Goal: Task Accomplishment & Management: Complete application form

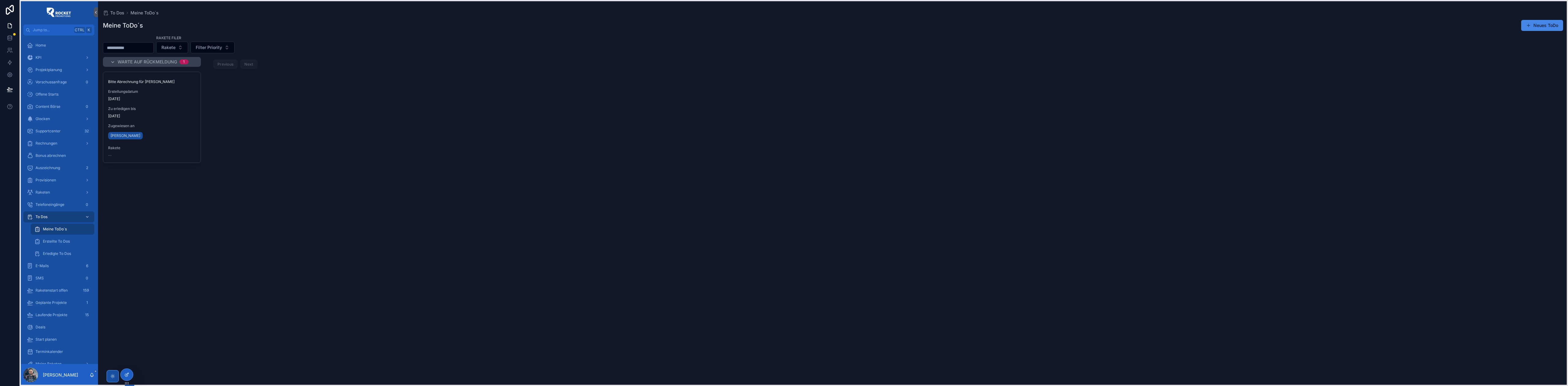
drag, startPoint x: 127, startPoint y: 3, endPoint x: 126, endPoint y: 377, distance: 374.0
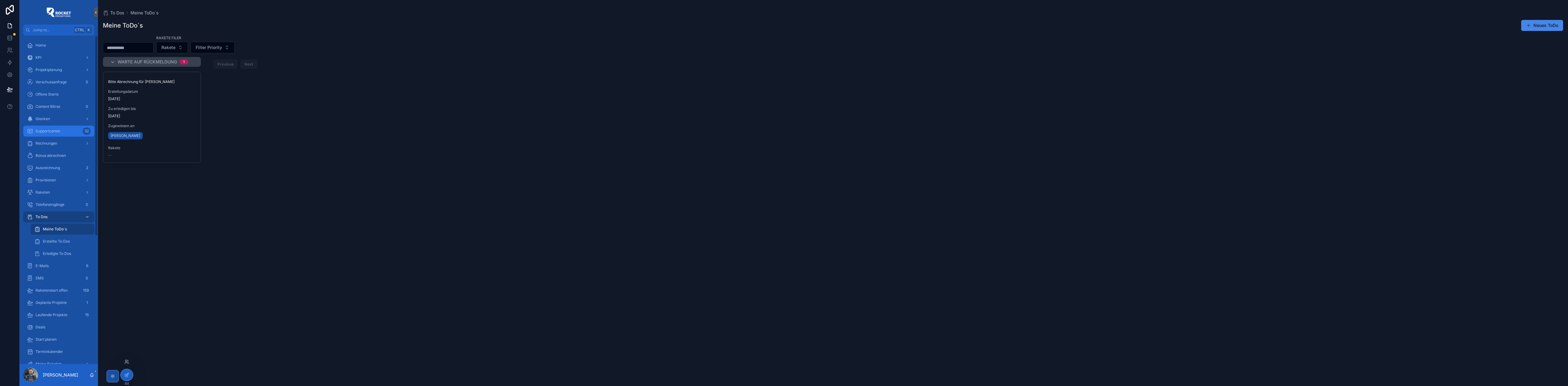
click at [60, 129] on span "Supportcenter" at bounding box center [48, 131] width 25 height 5
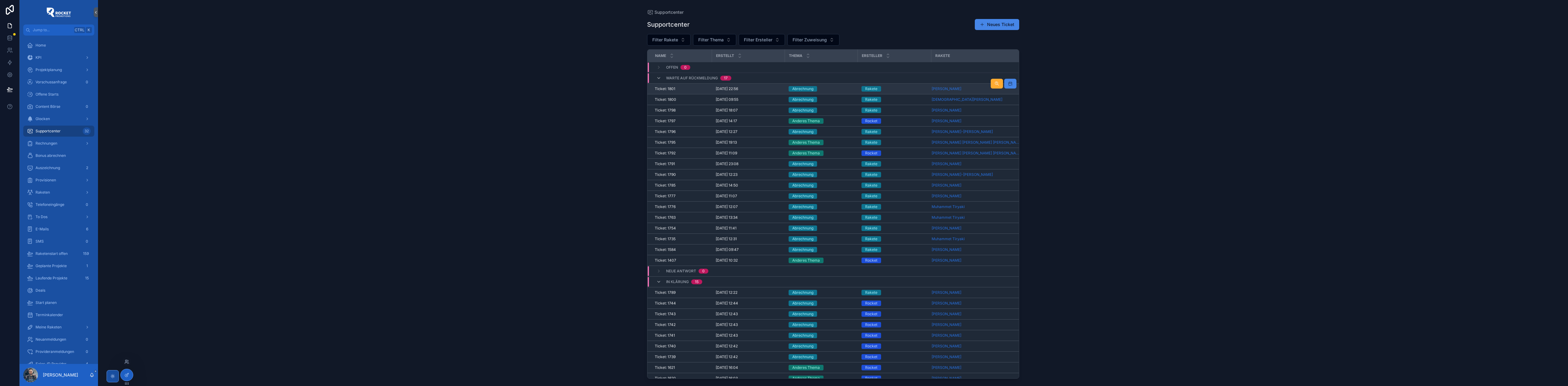
click at [829, 90] on div "Abrechnung" at bounding box center [821, 88] width 65 height 5
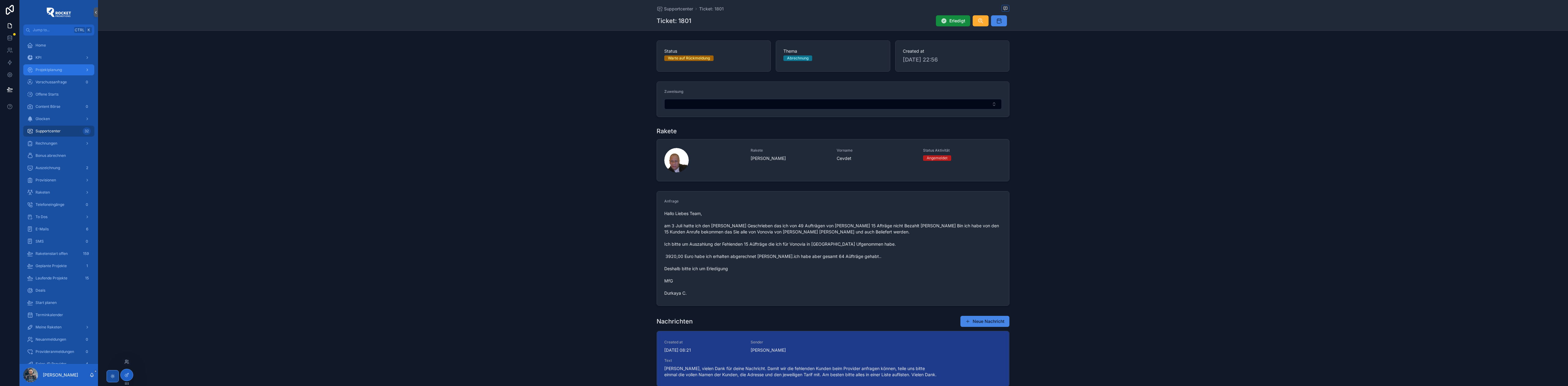
click at [45, 65] on div "Projektplanung" at bounding box center [59, 69] width 64 height 10
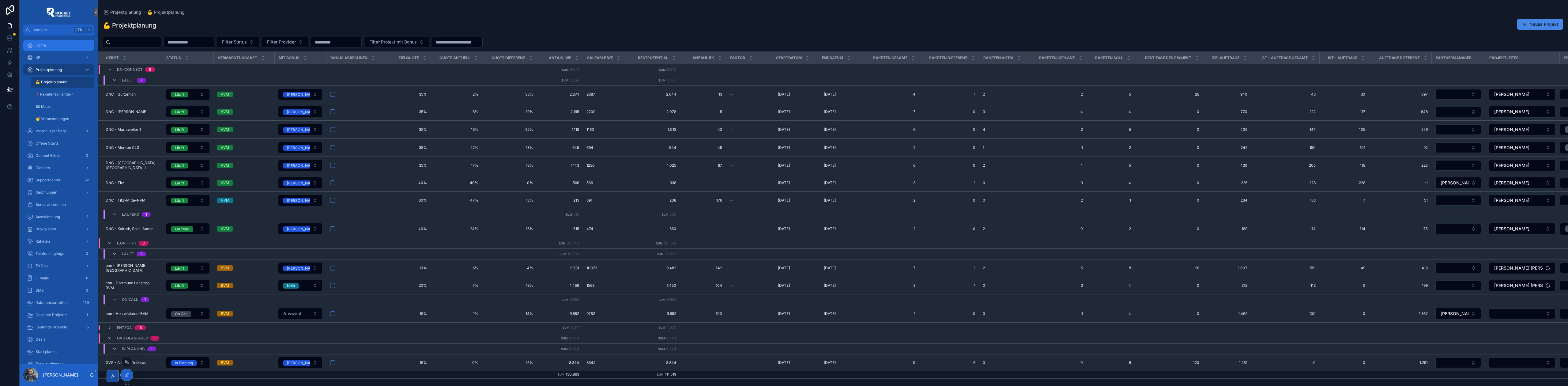
click at [47, 47] on div "Home" at bounding box center [59, 45] width 64 height 10
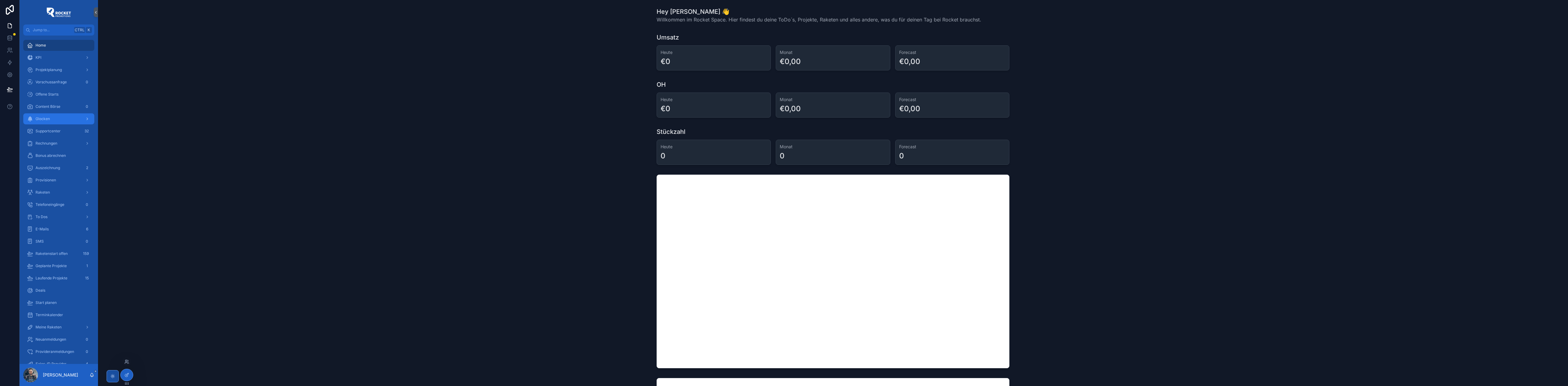
click at [49, 118] on span "Glocken" at bounding box center [43, 118] width 15 height 5
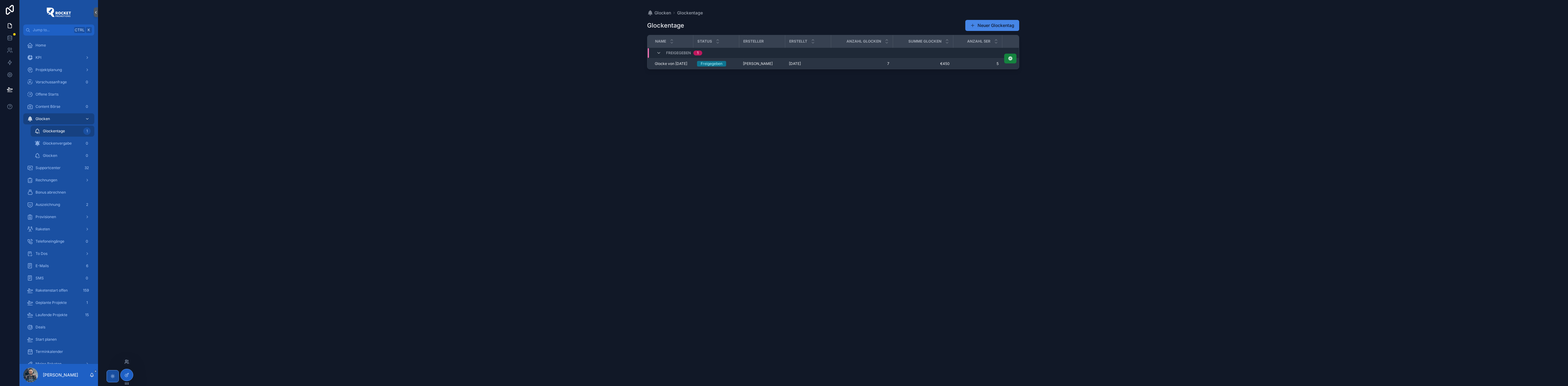
click at [1014, 57] on td "scrollable content" at bounding box center [1032, 53] width 58 height 11
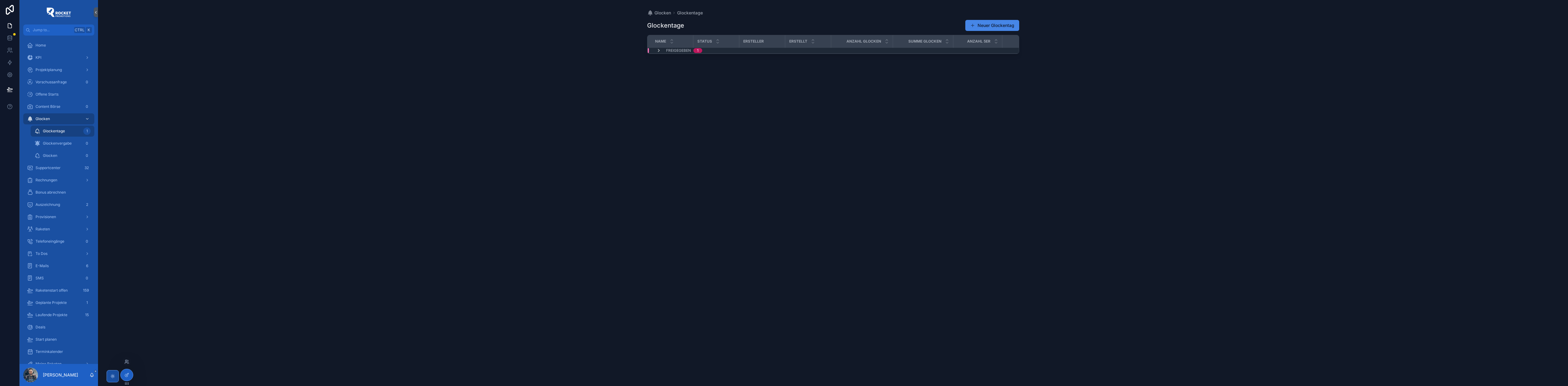
click at [658, 51] on icon "scrollable content" at bounding box center [659, 50] width 5 height 5
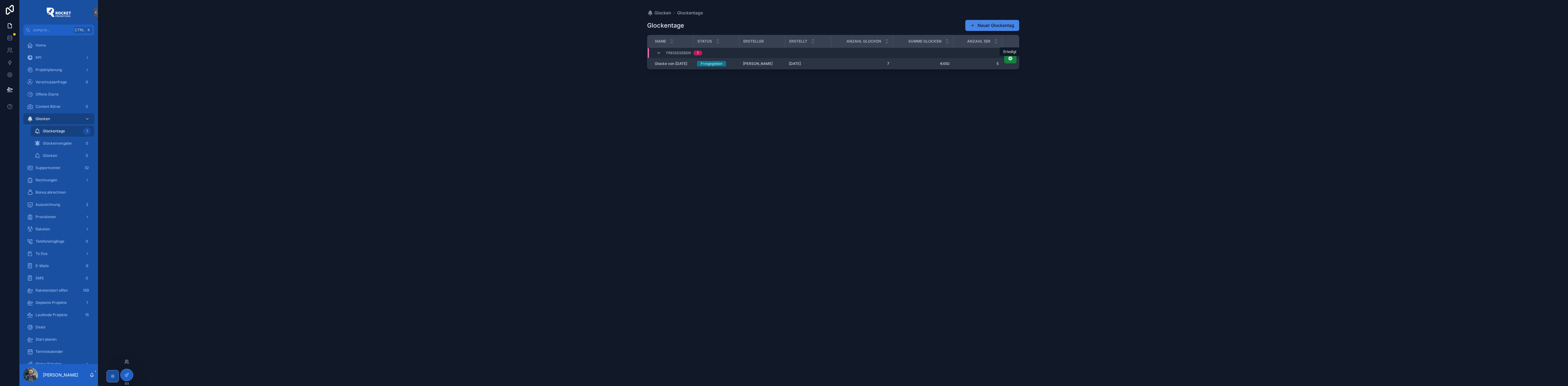
click at [1010, 60] on icon "scrollable content" at bounding box center [1010, 58] width 5 height 5
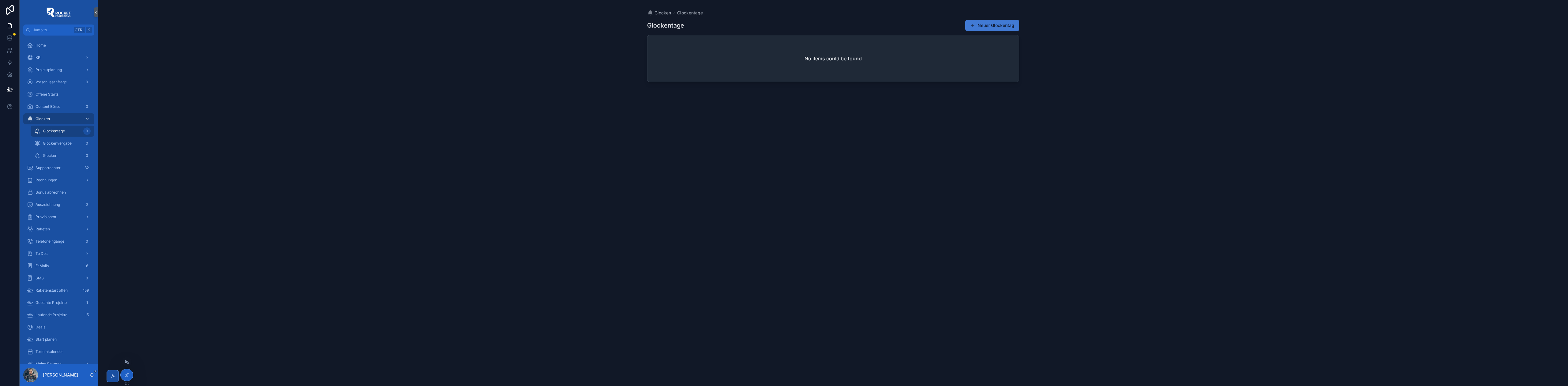
click at [1005, 24] on button "Neuer Glockentag" at bounding box center [992, 25] width 54 height 11
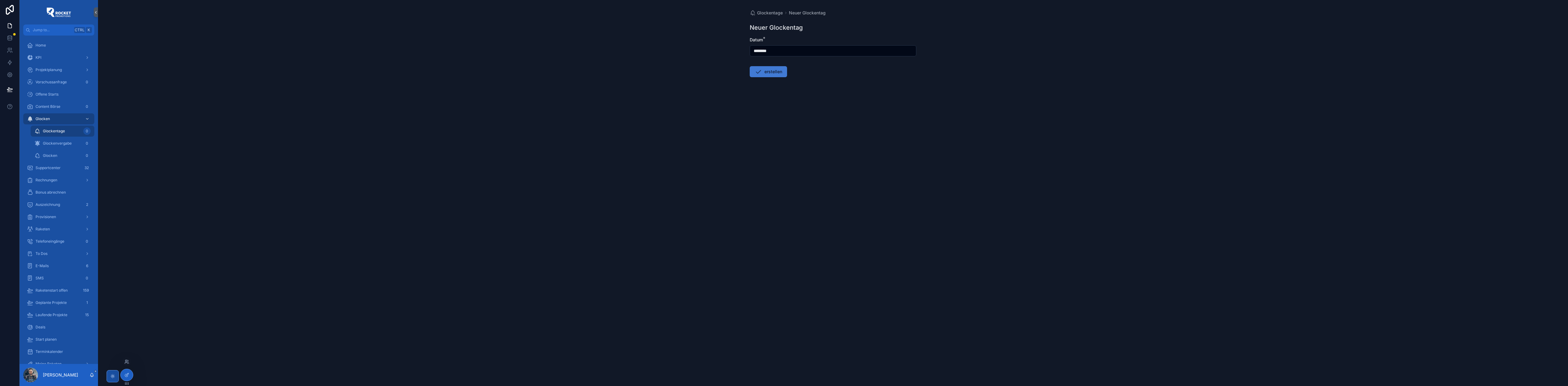
click at [759, 71] on icon "scrollable content" at bounding box center [759, 71] width 7 height 7
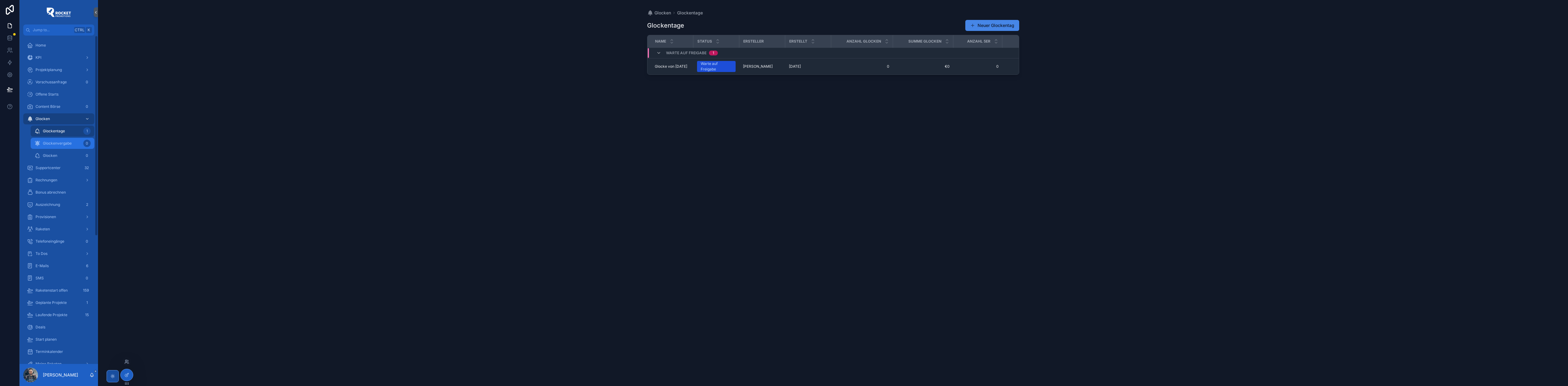
click at [66, 139] on div "Glockenvergabe 0" at bounding box center [63, 143] width 57 height 10
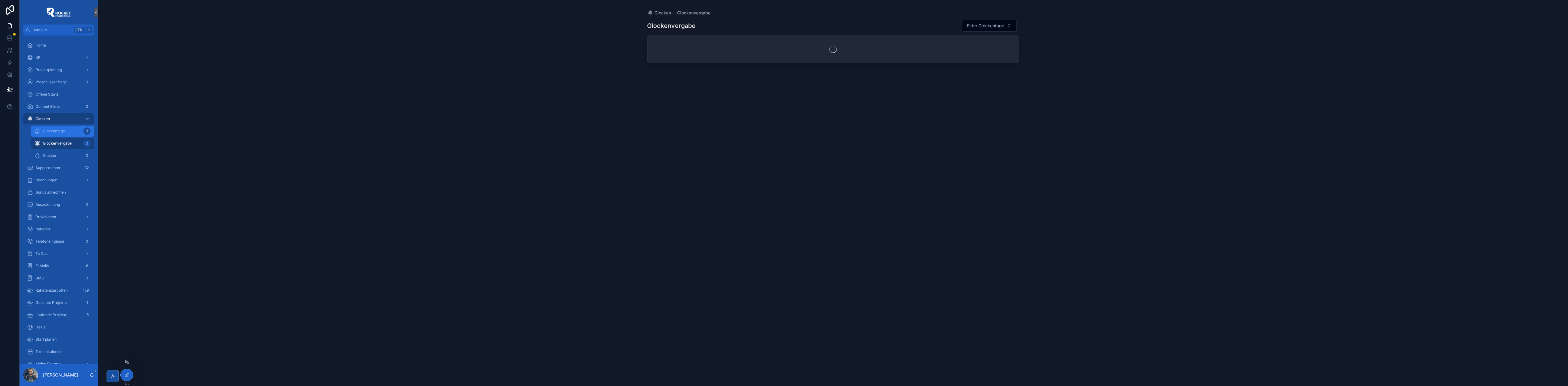
click at [68, 133] on div "Glockentage 1" at bounding box center [63, 131] width 57 height 10
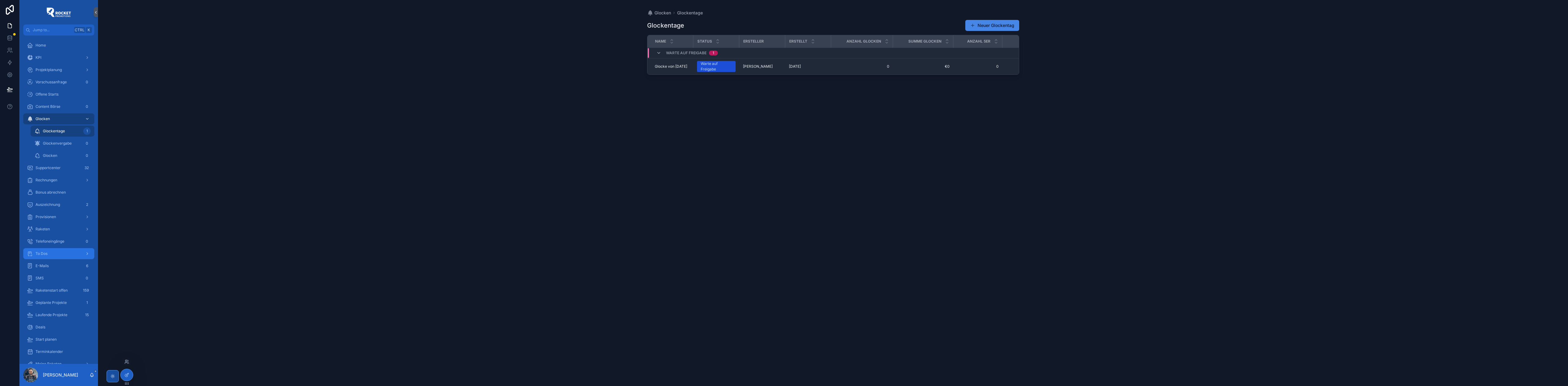
click at [46, 250] on div "To Dos" at bounding box center [59, 253] width 64 height 10
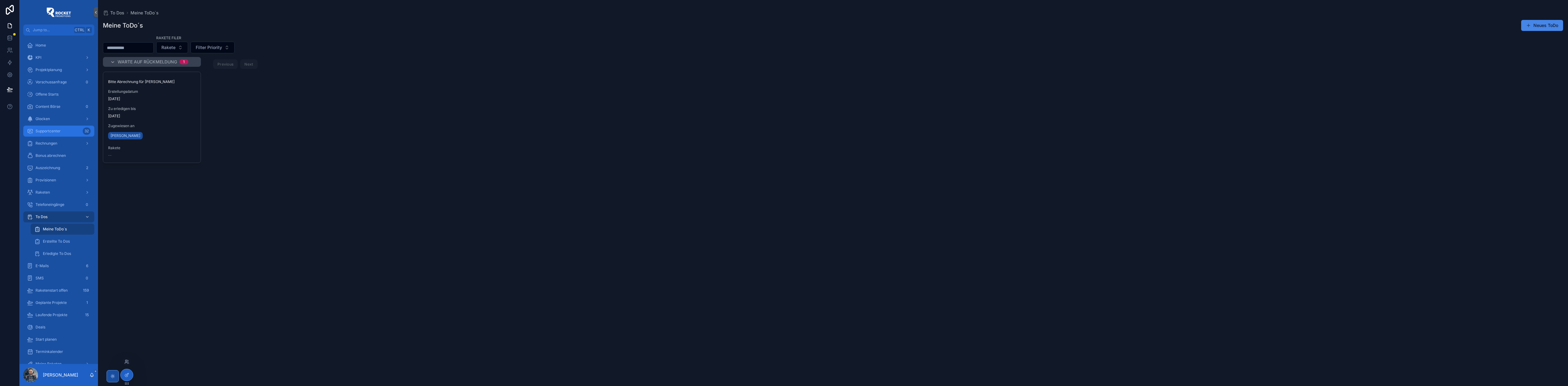
click at [57, 129] on span "Supportcenter" at bounding box center [48, 131] width 25 height 5
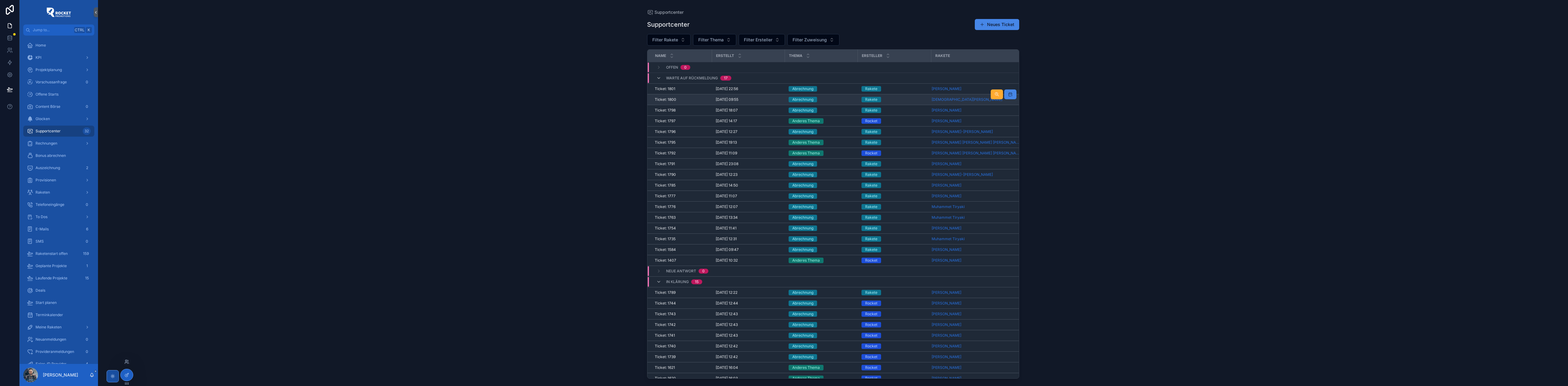
click at [918, 98] on div "Rakete" at bounding box center [895, 99] width 66 height 5
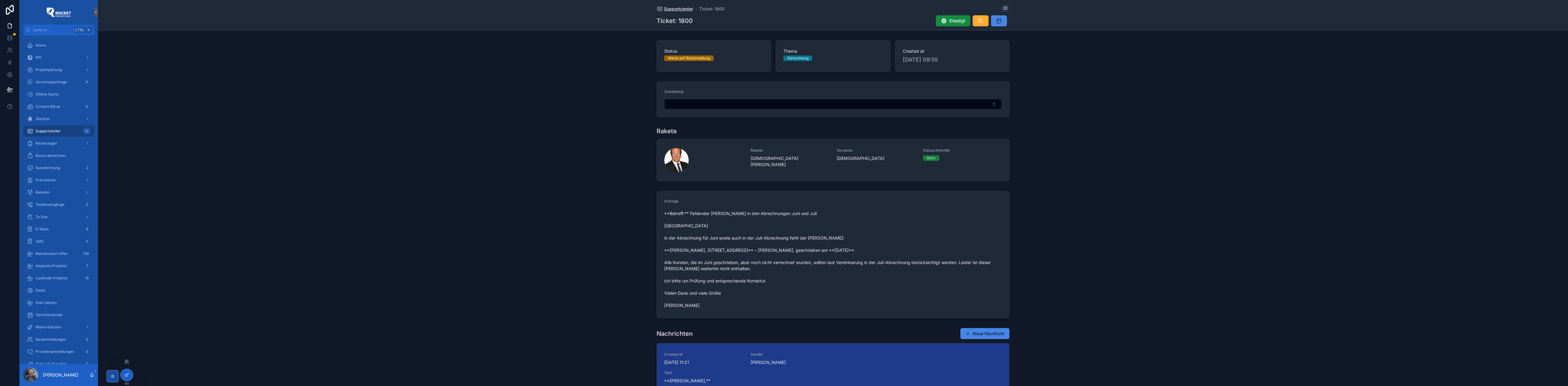
click at [680, 7] on span "Supportcenter" at bounding box center [679, 9] width 29 height 6
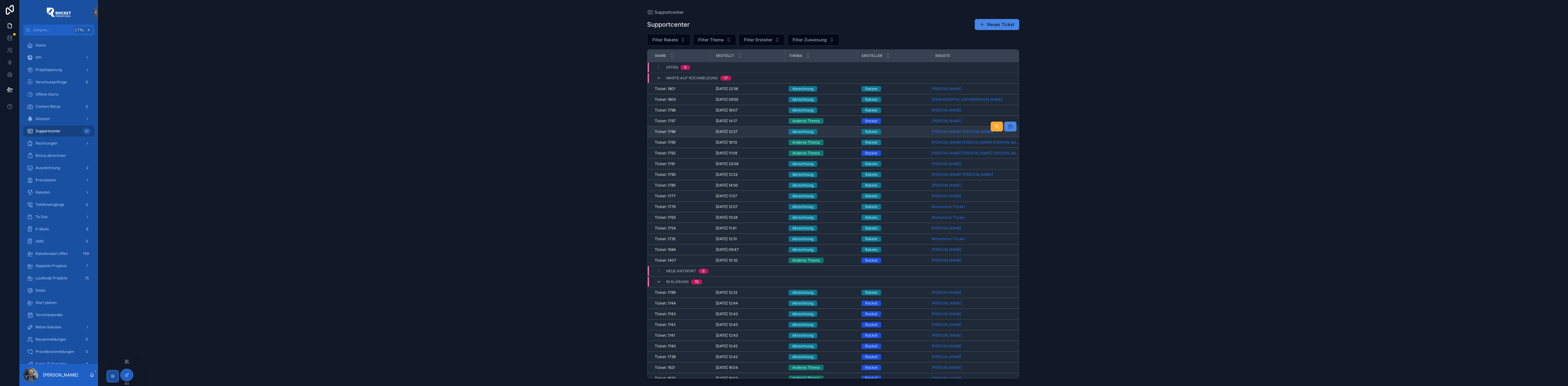
click at [831, 134] on div "Abrechnung" at bounding box center [821, 131] width 65 height 5
click at [889, 165] on div "Rakete" at bounding box center [895, 163] width 66 height 5
click at [908, 107] on td "Rakete" at bounding box center [895, 110] width 74 height 11
click at [905, 110] on div "Rakete" at bounding box center [895, 110] width 66 height 5
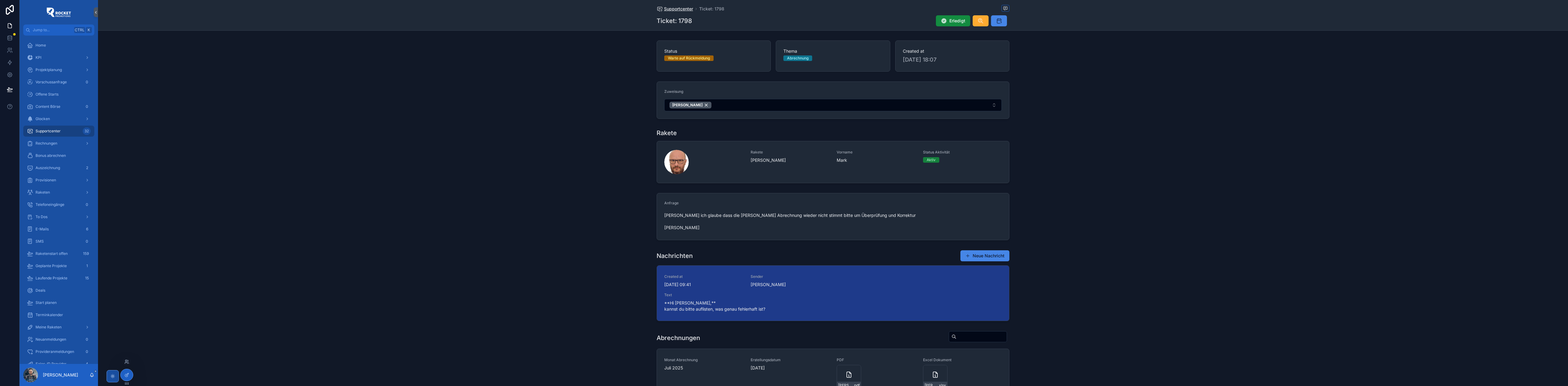
click at [670, 6] on span "Supportcenter" at bounding box center [679, 9] width 29 height 6
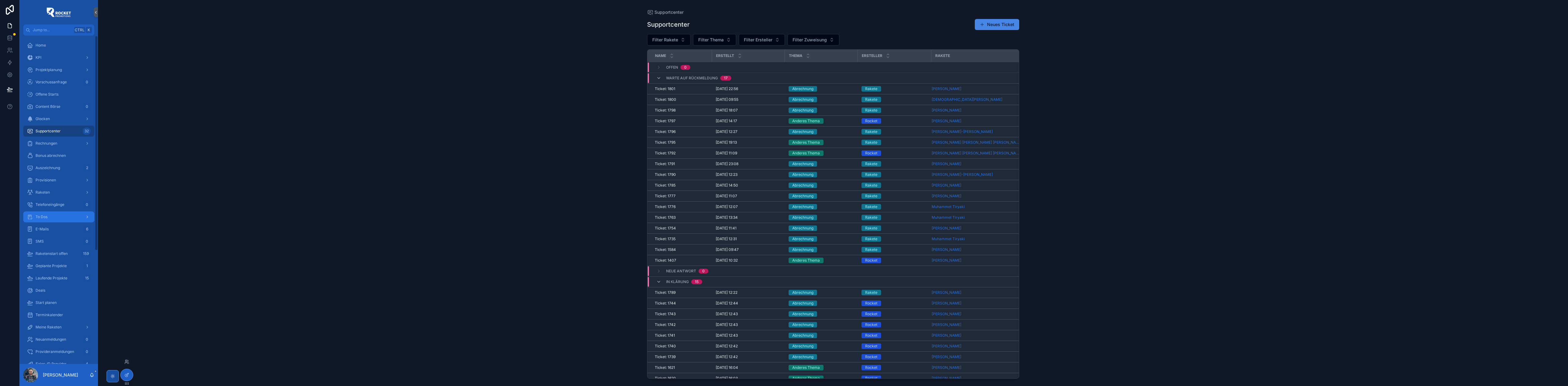
click at [74, 215] on div "To Dos" at bounding box center [59, 216] width 64 height 10
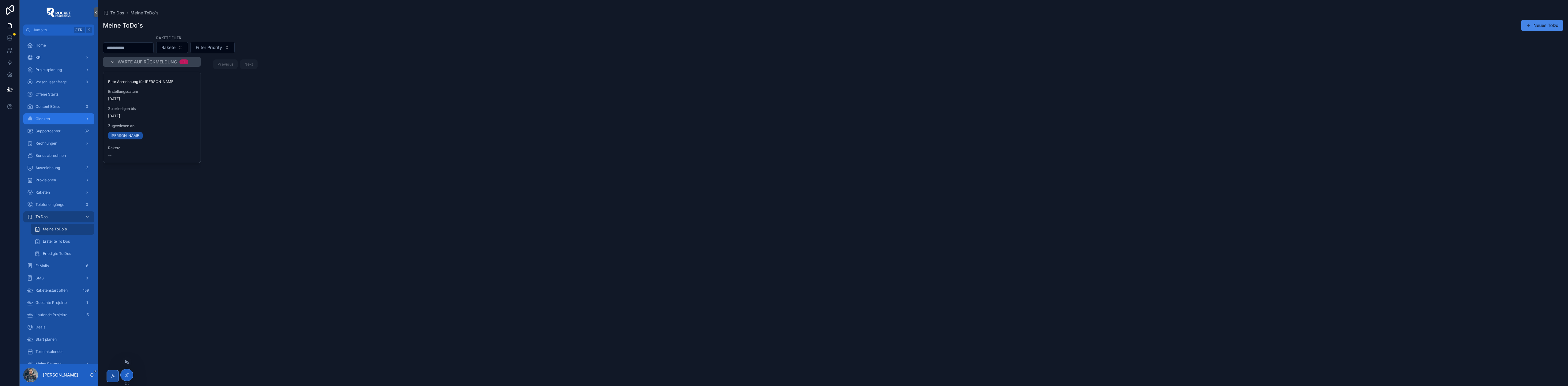
click at [58, 115] on div "Glocken" at bounding box center [59, 118] width 64 height 10
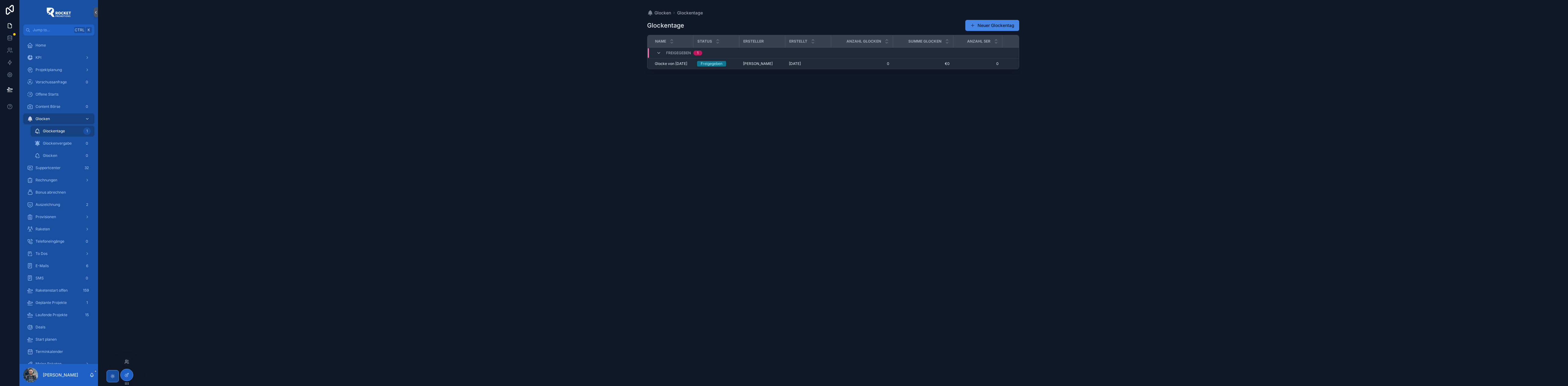
click at [873, 207] on div "Glockentage Neuer Glockentag Name Status Ersteller Erstellt Anzahl Glocken Summ…" at bounding box center [834, 197] width 372 height 362
